Goal: Information Seeking & Learning: Check status

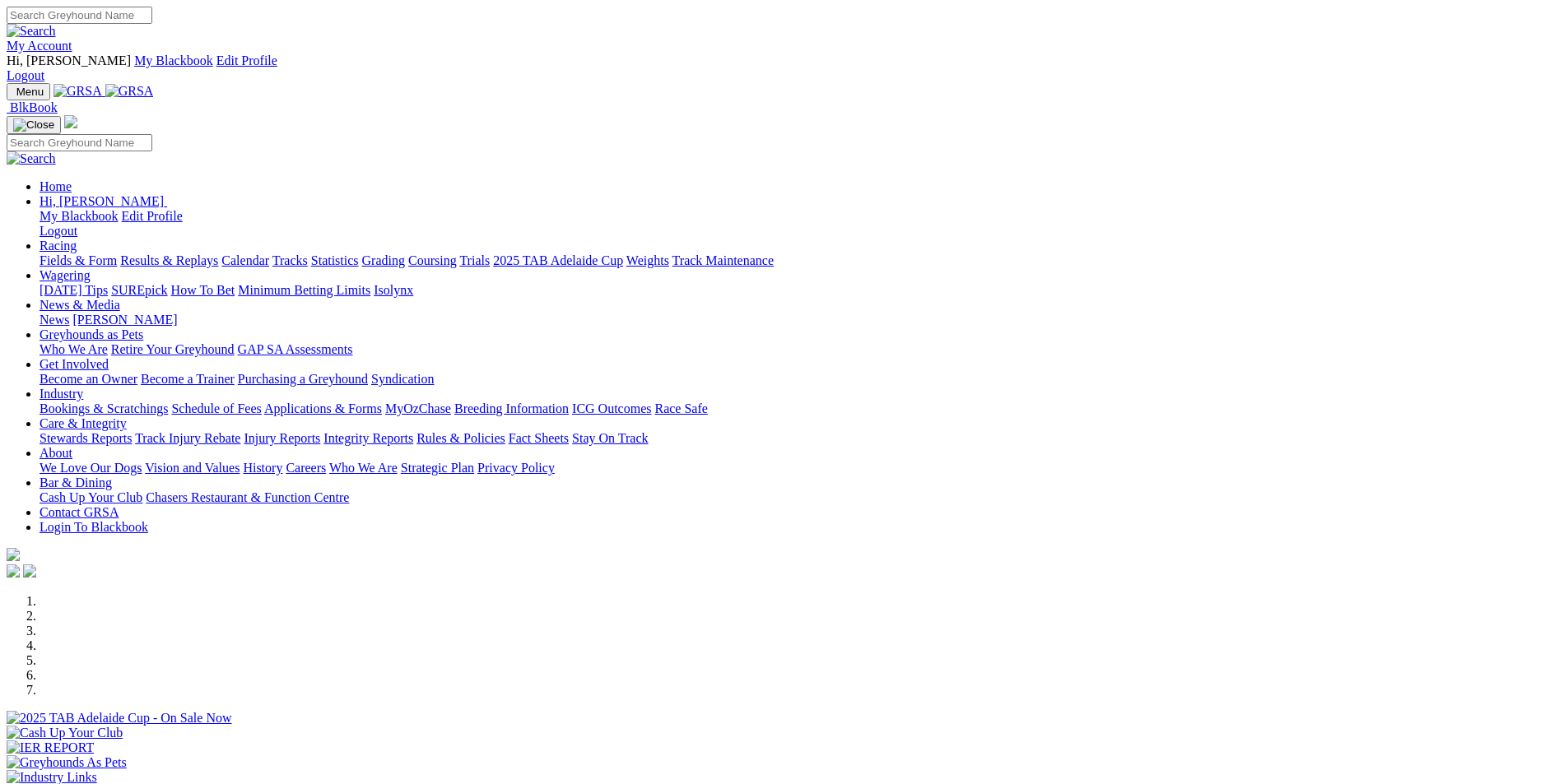
click at [218, 253] on link "Results & Replays" at bounding box center [169, 259] width 98 height 14
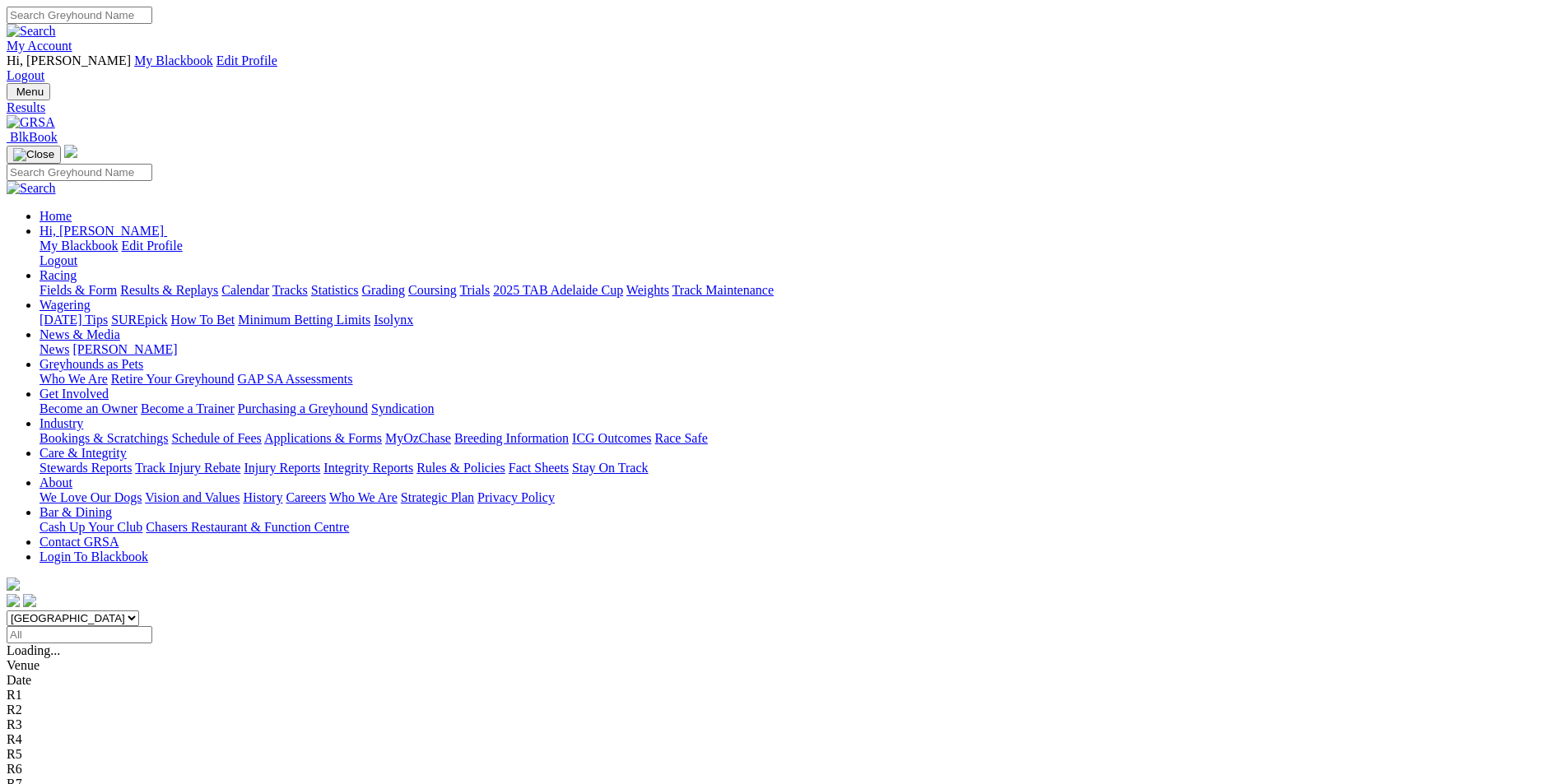
click at [61, 777] on span "1 2 8 7" at bounding box center [43, 783] width 36 height 14
click at [61, 762] on span "4 1 5 2" at bounding box center [43, 768] width 36 height 14
click at [61, 746] on span "4 8 2 5" at bounding box center [43, 753] width 36 height 14
click at [61, 732] on span "5 1 8 4" at bounding box center [43, 738] width 36 height 14
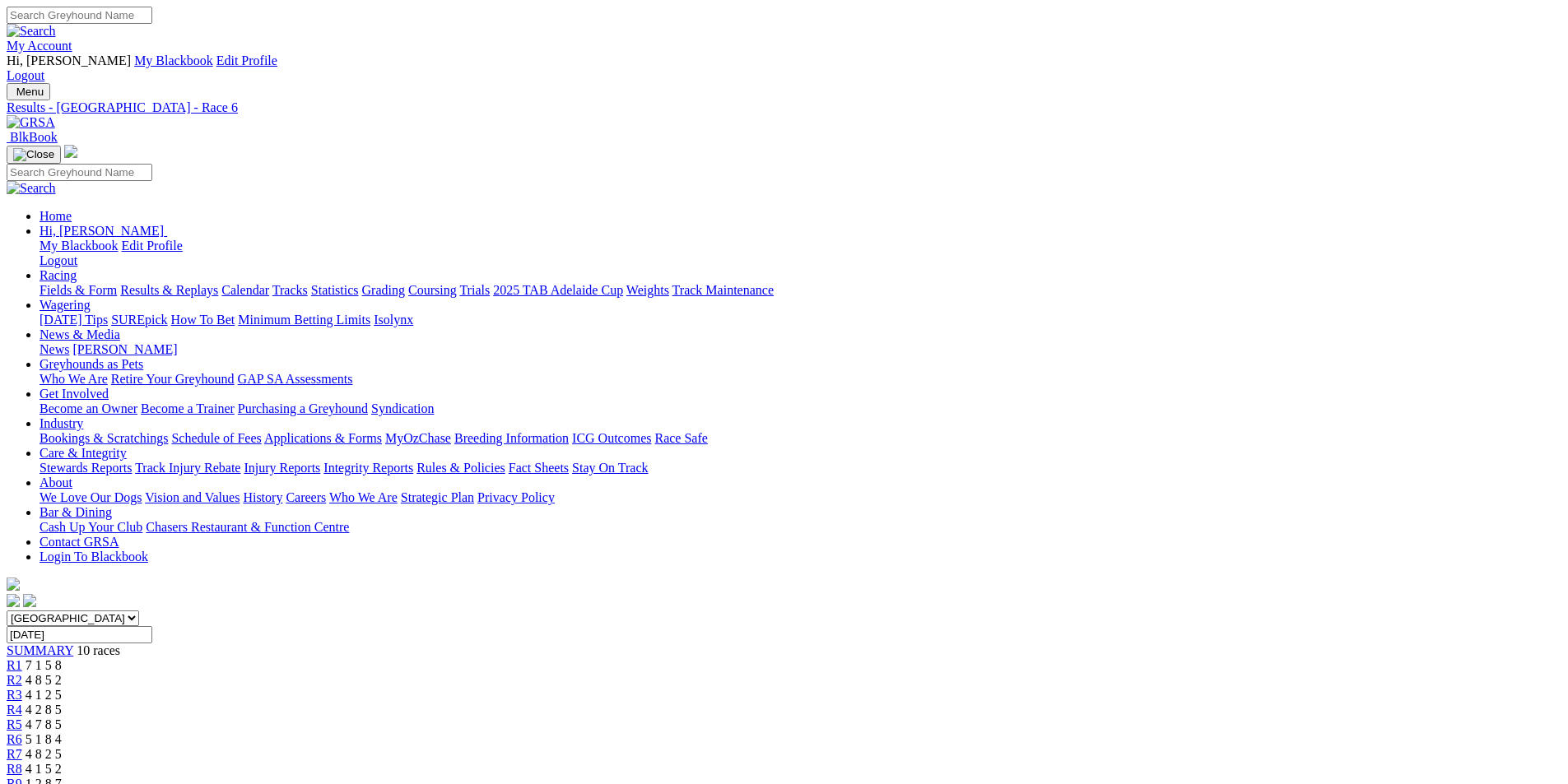
click at [61, 717] on span "4 7 8 5" at bounding box center [43, 723] width 36 height 14
click at [61, 702] on span "4 2 8 5" at bounding box center [43, 709] width 36 height 14
click at [61, 688] on span "4 1 2 5" at bounding box center [43, 694] width 36 height 14
click at [61, 673] on span "4 8 5 2" at bounding box center [43, 679] width 36 height 14
click at [61, 658] on span "7 1 5 8" at bounding box center [43, 665] width 36 height 14
